Goal: Obtain resource: Download file/media

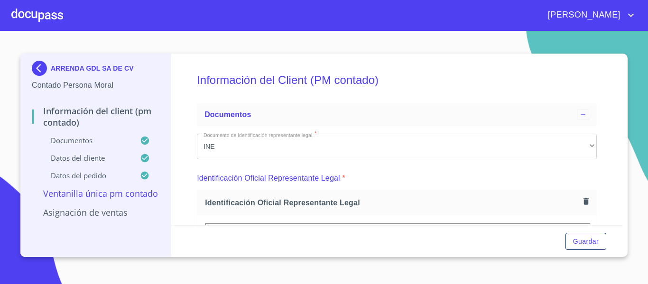
scroll to position [1329, 0]
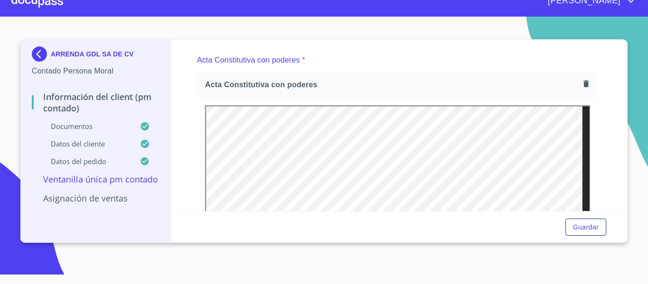
click at [36, 55] on img at bounding box center [41, 53] width 19 height 15
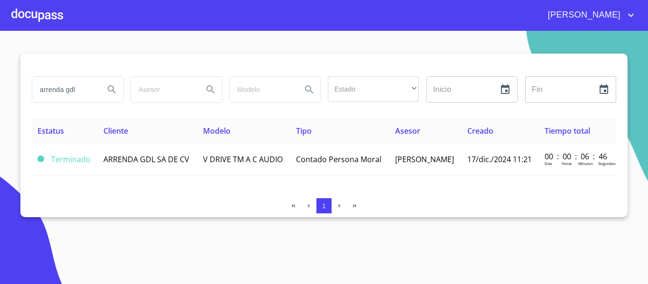
click at [78, 92] on input "arrenda gdl" at bounding box center [64, 90] width 64 height 26
type input "a"
type input "c"
type input "CAMPO 99"
click at [110, 88] on icon "Search" at bounding box center [111, 89] width 11 height 11
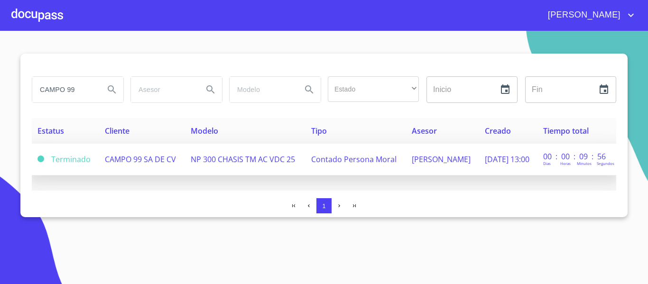
click at [185, 160] on td "NP 300 CHASIS TM AC VDC 25" at bounding box center [245, 160] width 120 height 32
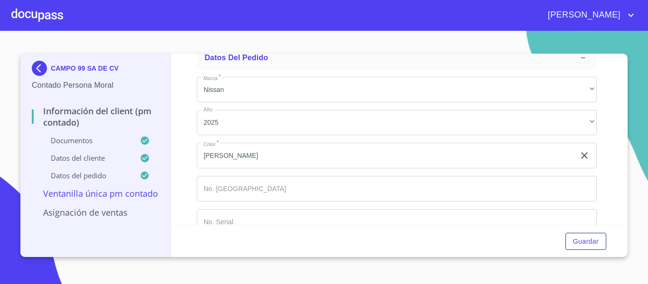
scroll to position [4030, 0]
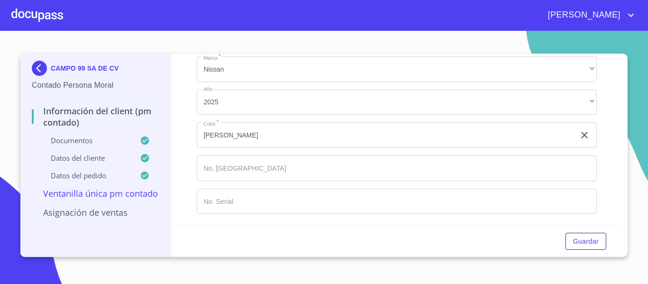
click at [38, 16] on div at bounding box center [37, 15] width 52 height 30
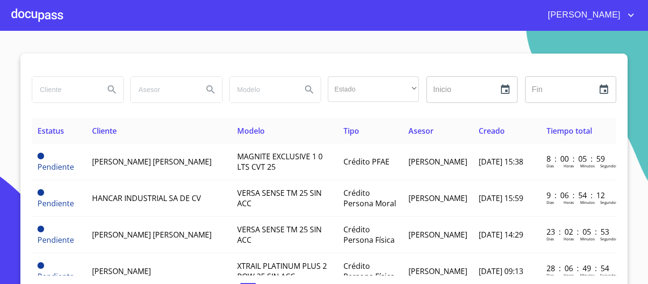
click at [56, 88] on input "search" at bounding box center [64, 90] width 64 height 26
type input "campo 99"
click at [106, 88] on icon "Search" at bounding box center [111, 89] width 11 height 11
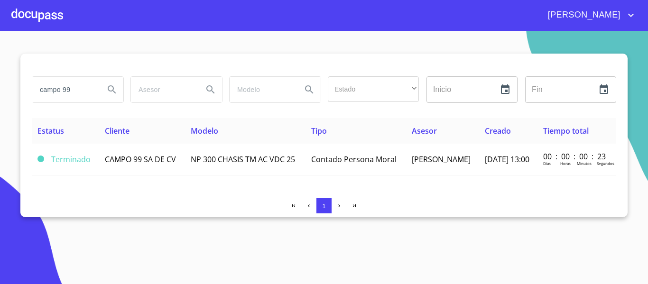
click at [43, 16] on div at bounding box center [37, 15] width 52 height 30
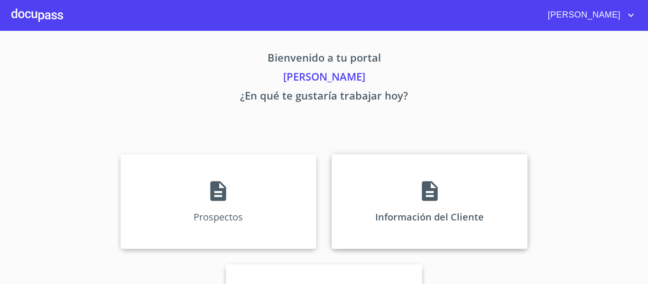
click at [351, 206] on div "Información del Cliente" at bounding box center [429, 201] width 196 height 95
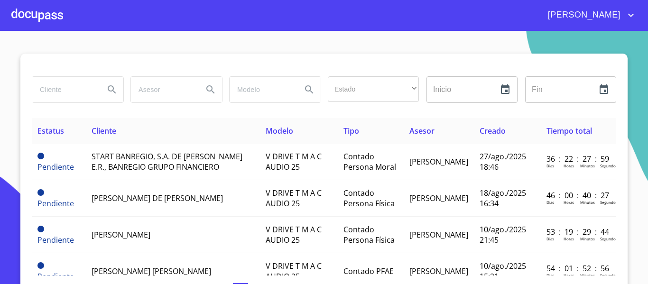
click at [64, 89] on input "search" at bounding box center [64, 90] width 64 height 26
type input "aislantes acusticos"
click at [106, 88] on icon "Search" at bounding box center [111, 89] width 11 height 11
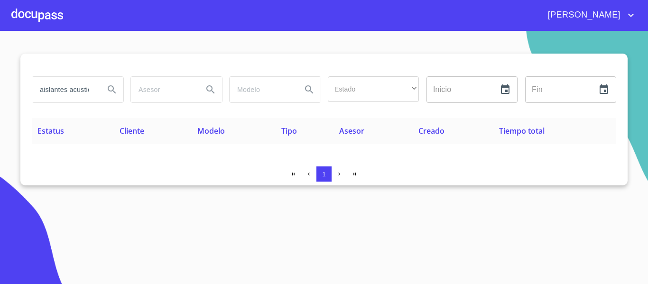
click at [42, 16] on div at bounding box center [37, 15] width 52 height 30
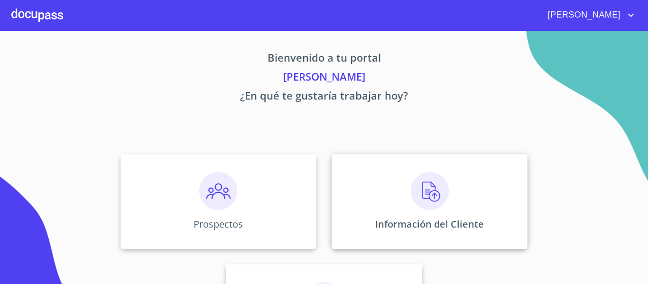
click at [383, 213] on div "Información del Cliente" at bounding box center [429, 201] width 196 height 95
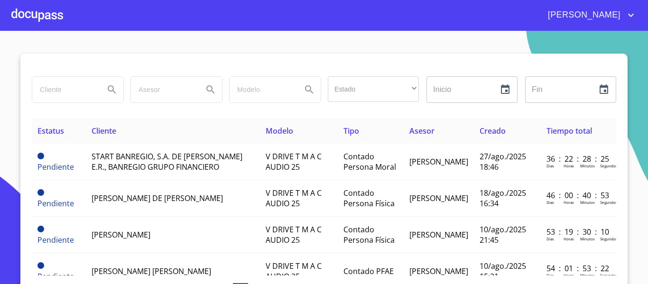
click at [49, 86] on input "search" at bounding box center [64, 90] width 64 height 26
click at [107, 92] on icon "Search" at bounding box center [111, 89] width 11 height 11
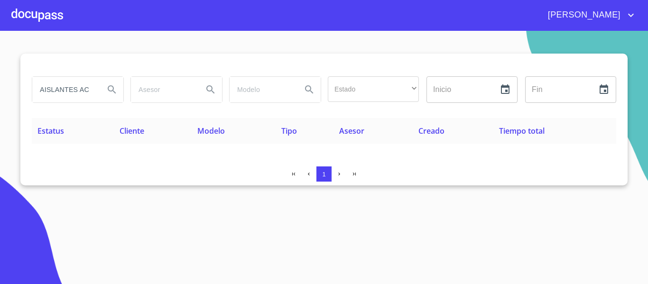
click at [113, 90] on icon "Search" at bounding box center [112, 89] width 8 height 8
click at [80, 90] on input "AISLANTES ACUSTICOS" at bounding box center [64, 90] width 64 height 26
type input "AISLANTES Y ACUSTICOS"
click at [108, 84] on icon "Search" at bounding box center [111, 89] width 11 height 11
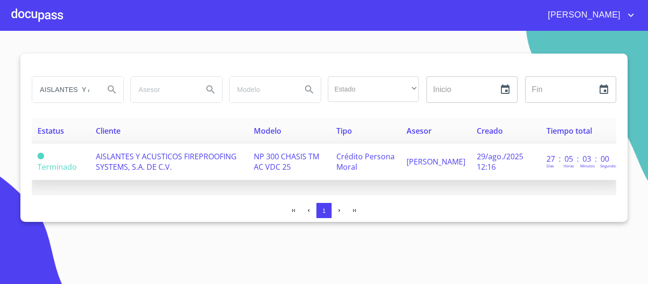
click at [230, 166] on td "AISLANTES Y ACUSTICOS FIREPROOFING SYSTEMS, S.A. DE C.V." at bounding box center [169, 162] width 158 height 37
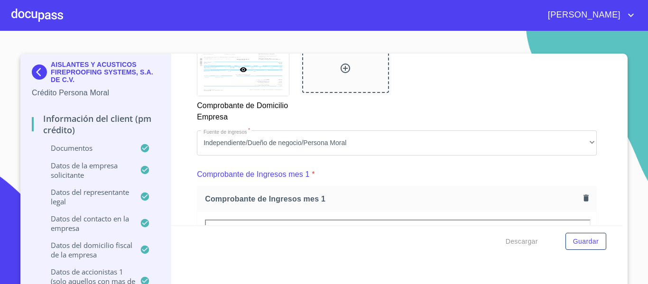
scroll to position [1091, 0]
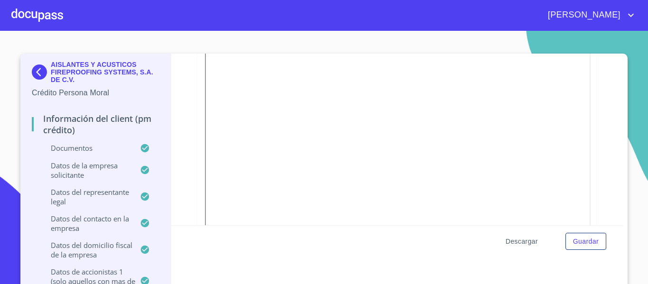
click at [518, 242] on span "Descargar" at bounding box center [521, 242] width 32 height 12
